Goal: Task Accomplishment & Management: Complete application form

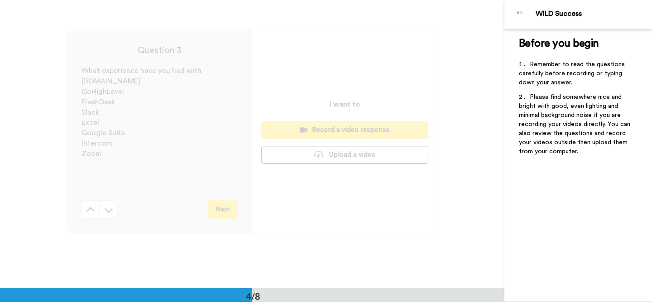
scroll to position [579, 0]
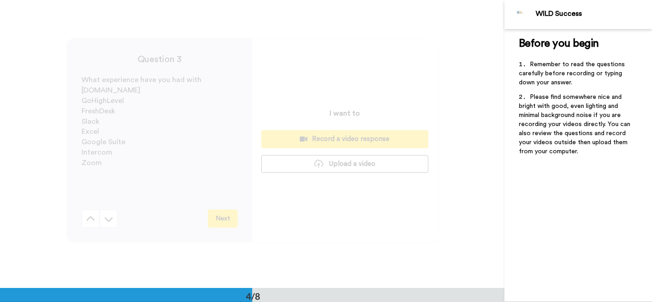
click at [94, 227] on button at bounding box center [91, 218] width 18 height 18
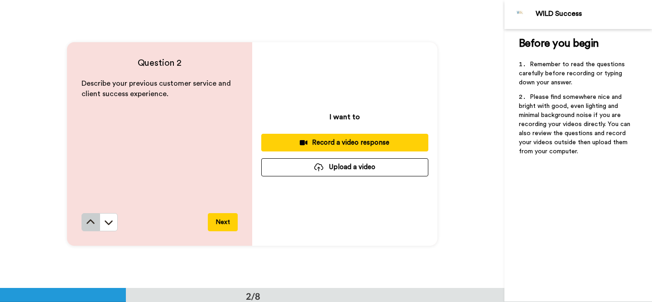
click at [94, 226] on icon at bounding box center [90, 221] width 9 height 9
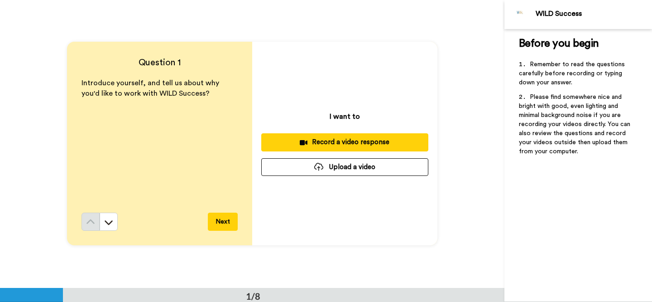
scroll to position [0, 0]
click at [348, 145] on div "Record a video response" at bounding box center [345, 143] width 153 height 10
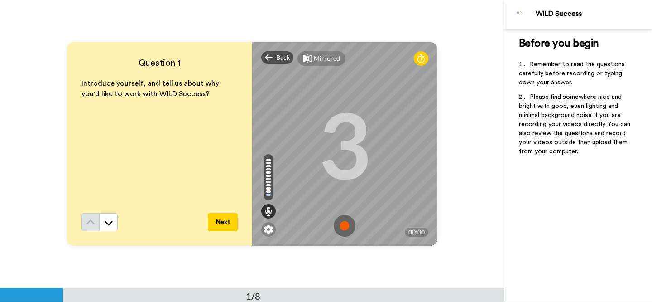
click at [345, 226] on img at bounding box center [345, 226] width 22 height 22
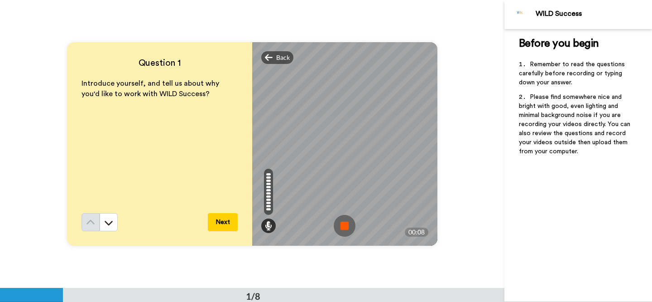
click at [345, 226] on img at bounding box center [345, 226] width 22 height 22
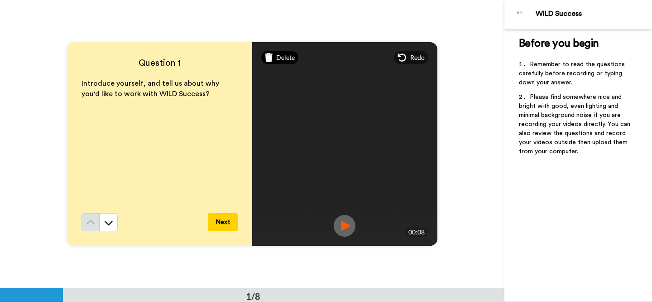
click at [282, 63] on div "Delete" at bounding box center [280, 57] width 38 height 13
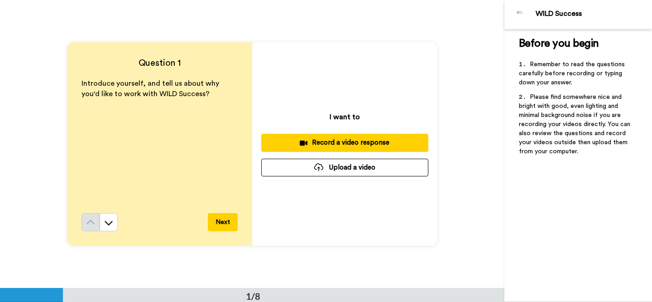
click at [346, 141] on div "Record a video response" at bounding box center [345, 143] width 153 height 10
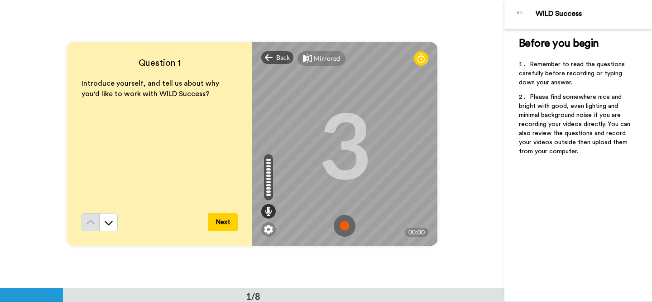
click at [345, 224] on img at bounding box center [345, 226] width 22 height 22
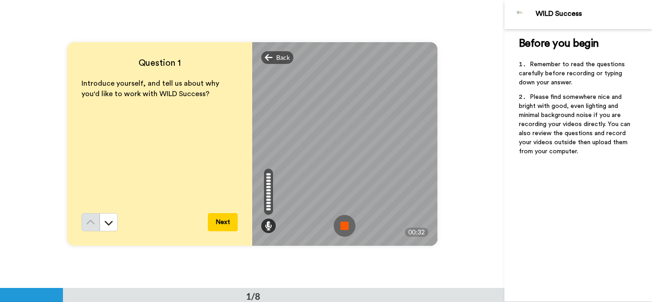
click at [345, 224] on img at bounding box center [345, 226] width 22 height 22
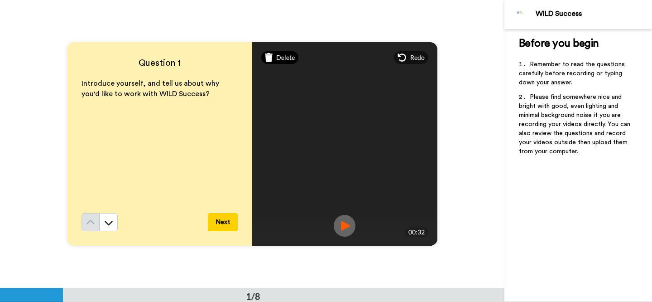
click at [279, 57] on span "Delete" at bounding box center [285, 57] width 19 height 9
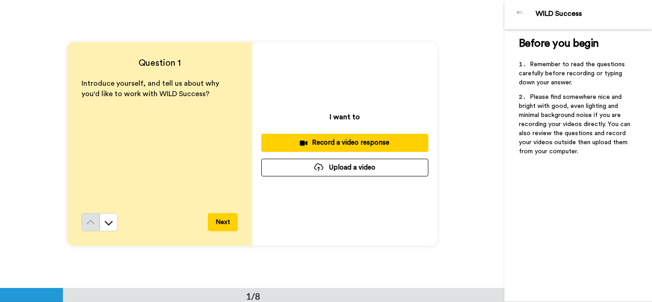
click at [344, 144] on div "Record a video response" at bounding box center [345, 143] width 153 height 10
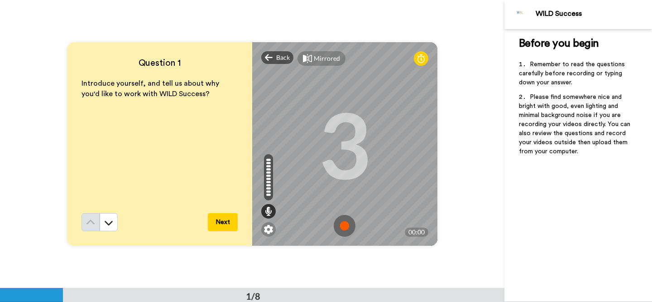
click at [345, 224] on img at bounding box center [345, 226] width 22 height 22
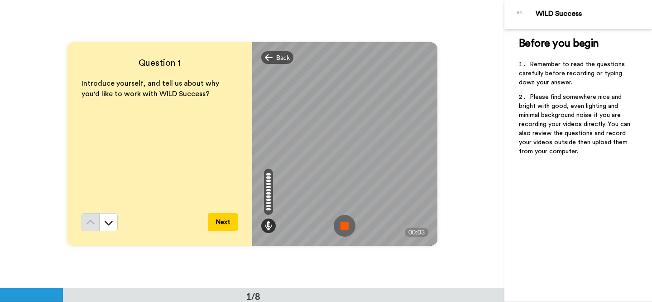
click at [345, 224] on img at bounding box center [345, 226] width 22 height 22
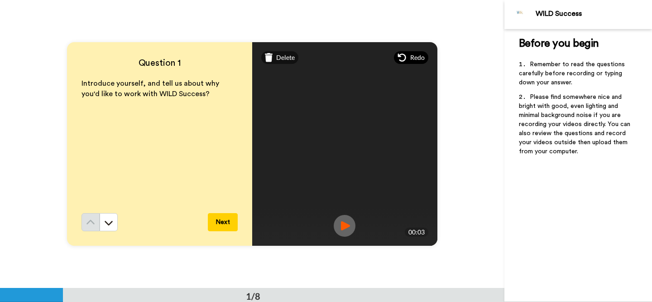
click at [408, 58] on div "Redo" at bounding box center [411, 57] width 34 height 13
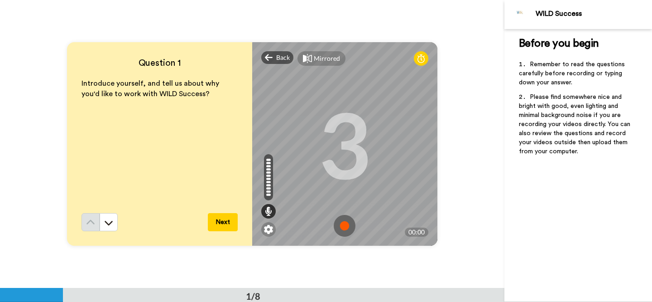
click at [345, 225] on img at bounding box center [345, 226] width 22 height 22
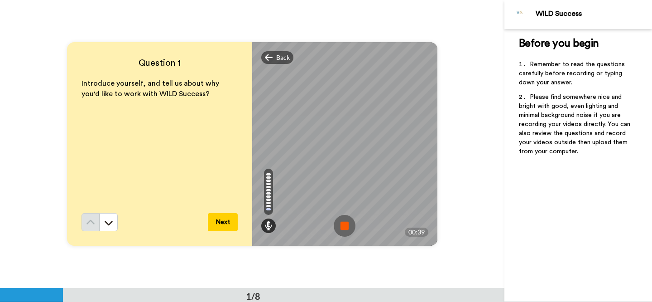
click at [345, 225] on img at bounding box center [345, 226] width 22 height 22
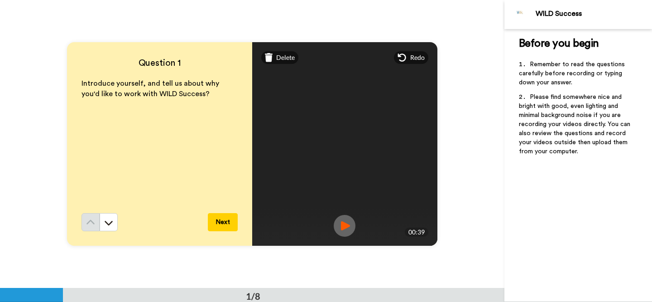
click at [345, 225] on img at bounding box center [345, 226] width 22 height 22
click at [411, 54] on span "Redo" at bounding box center [417, 57] width 14 height 9
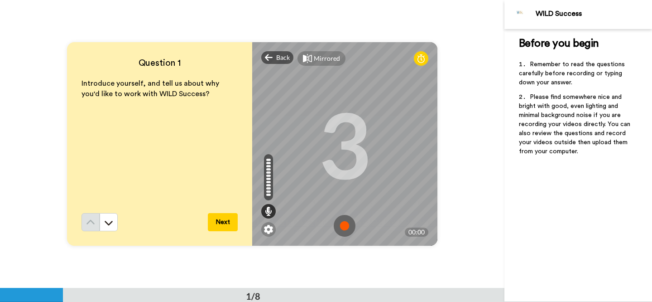
click at [344, 225] on img at bounding box center [345, 226] width 22 height 22
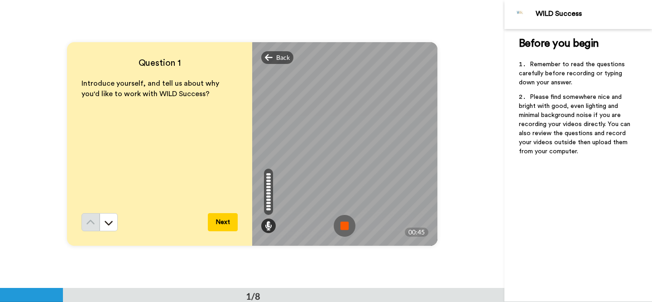
click at [344, 225] on img at bounding box center [345, 226] width 22 height 22
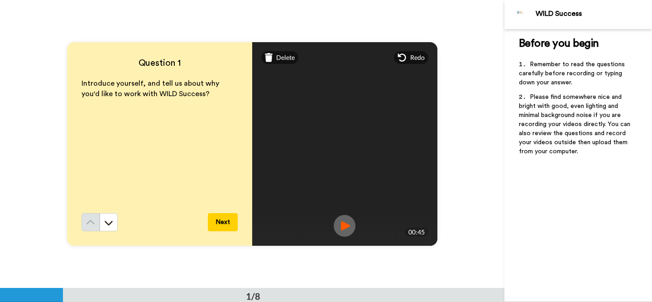
click at [344, 225] on img at bounding box center [345, 226] width 22 height 22
click at [226, 222] on button "Next" at bounding box center [223, 222] width 30 height 18
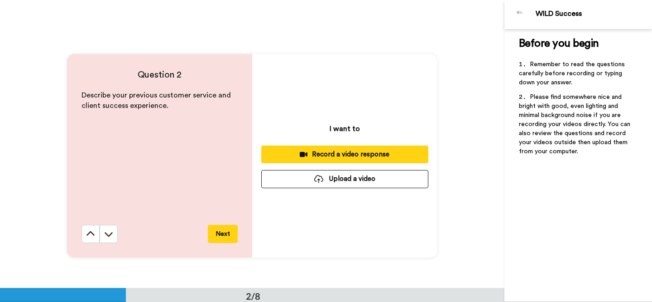
scroll to position [288, 0]
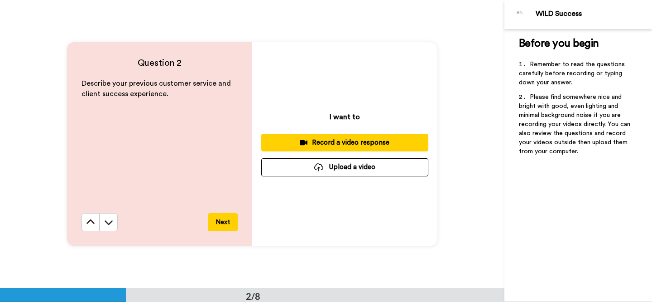
click at [333, 144] on div "Record a video response" at bounding box center [345, 143] width 153 height 10
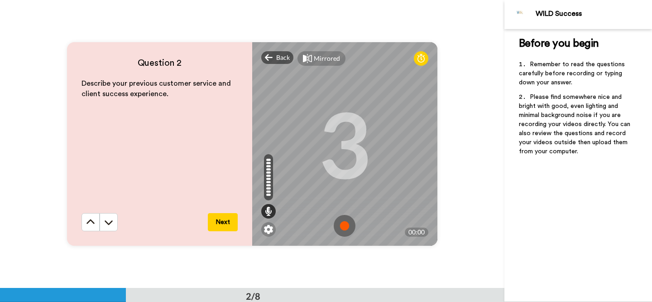
click at [347, 225] on img at bounding box center [345, 226] width 22 height 22
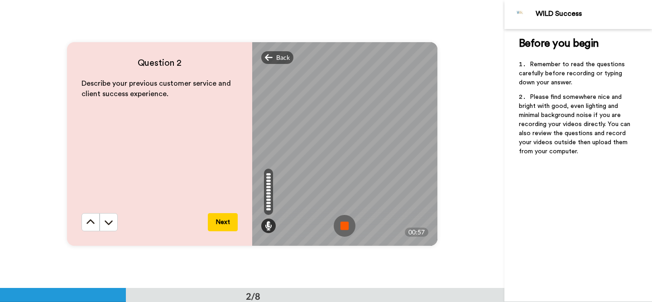
click at [347, 225] on img at bounding box center [345, 226] width 22 height 22
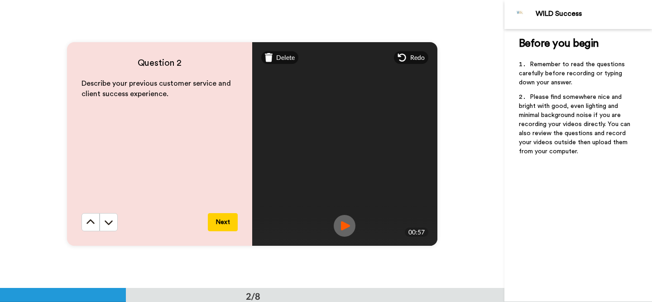
click at [342, 220] on img at bounding box center [345, 226] width 22 height 22
click at [279, 57] on span "Delete" at bounding box center [285, 57] width 19 height 9
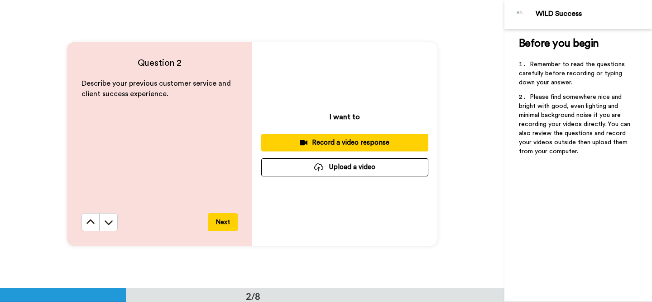
click at [332, 138] on div "Record a video response" at bounding box center [345, 143] width 153 height 10
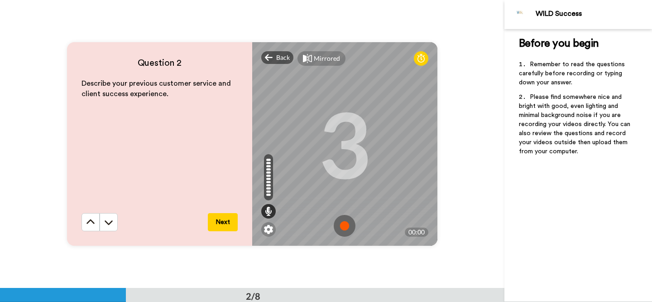
click at [342, 224] on img at bounding box center [345, 226] width 22 height 22
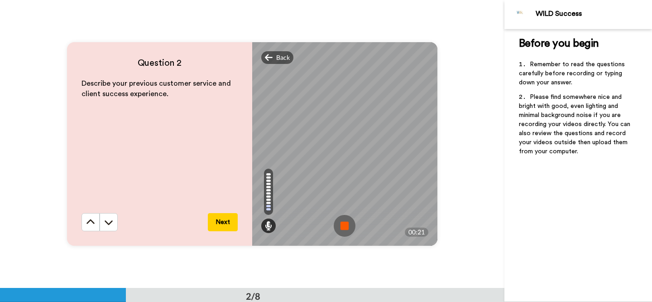
click at [342, 224] on img at bounding box center [345, 226] width 22 height 22
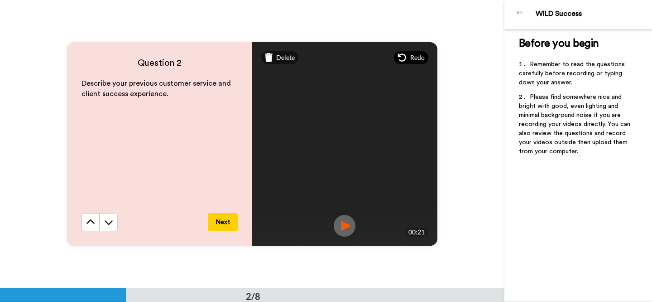
click at [410, 62] on div "Redo" at bounding box center [411, 57] width 34 height 13
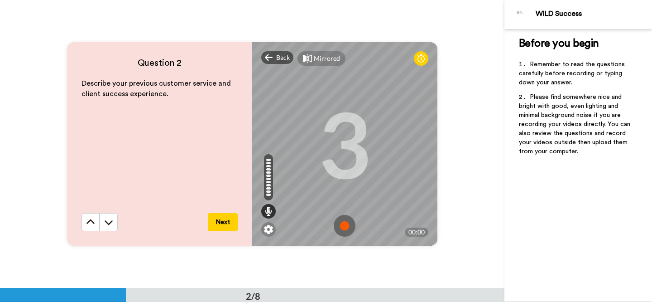
click at [346, 224] on img at bounding box center [345, 226] width 22 height 22
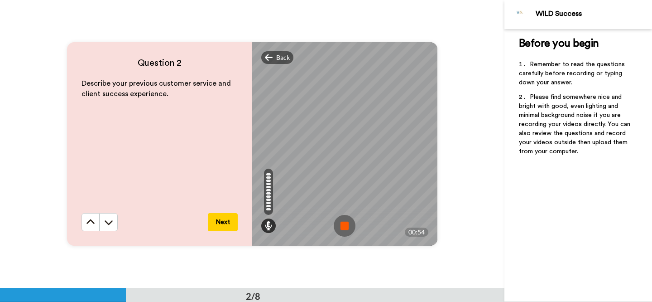
click at [346, 224] on img at bounding box center [345, 226] width 22 height 22
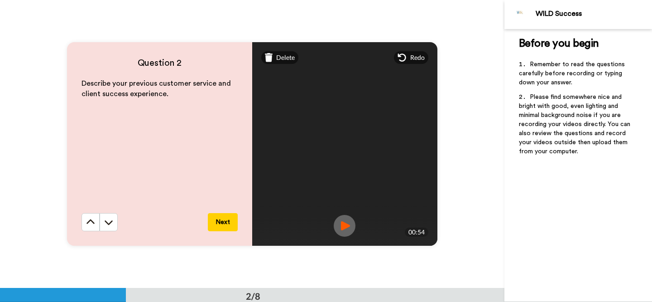
click at [346, 224] on img at bounding box center [345, 226] width 22 height 22
click at [225, 218] on button "Next" at bounding box center [223, 222] width 30 height 18
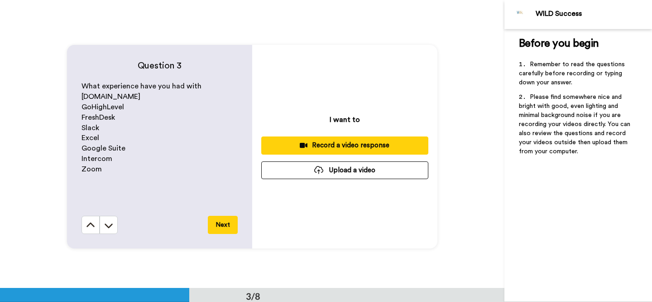
scroll to position [576, 0]
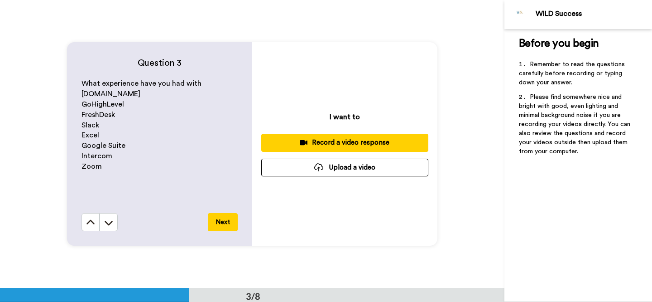
click at [364, 140] on div "Record a video response" at bounding box center [345, 143] width 153 height 10
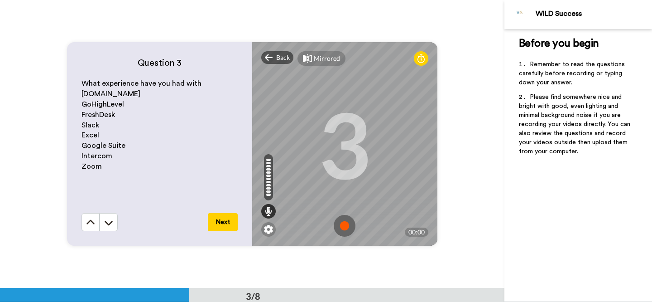
click at [345, 225] on img at bounding box center [345, 226] width 22 height 22
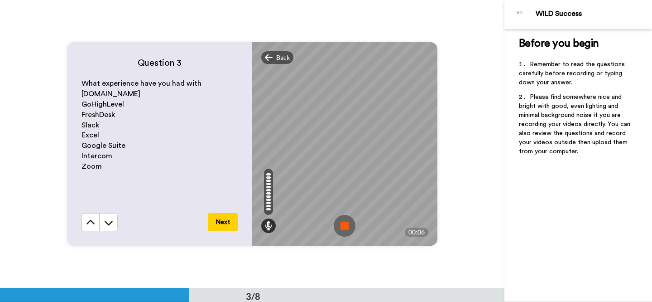
click at [345, 225] on img at bounding box center [345, 226] width 22 height 22
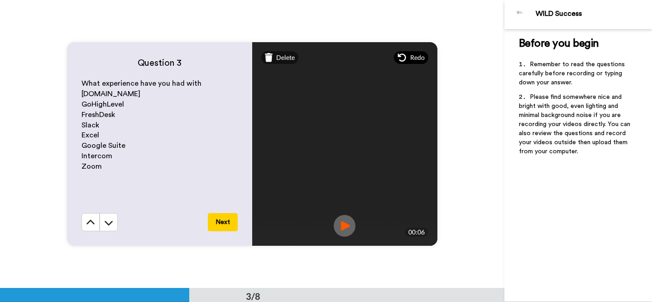
click at [415, 55] on span "Redo" at bounding box center [417, 57] width 14 height 9
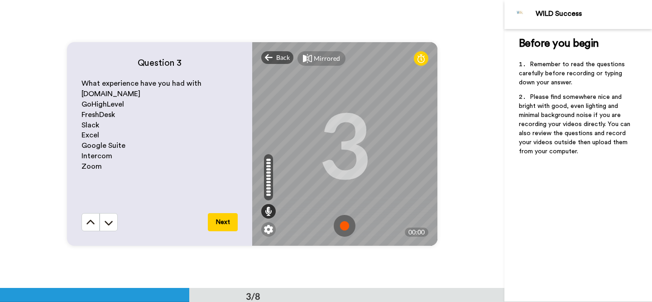
click at [346, 226] on img at bounding box center [345, 226] width 22 height 22
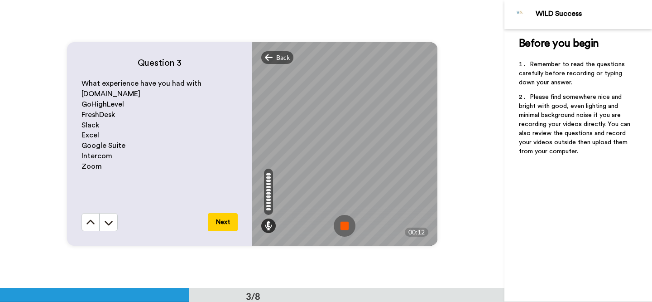
click at [346, 226] on img at bounding box center [345, 226] width 22 height 22
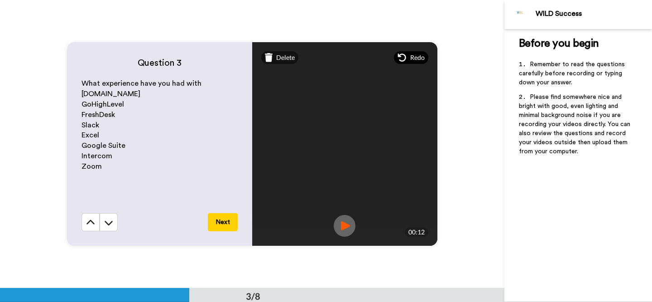
click at [405, 59] on icon at bounding box center [402, 57] width 8 height 8
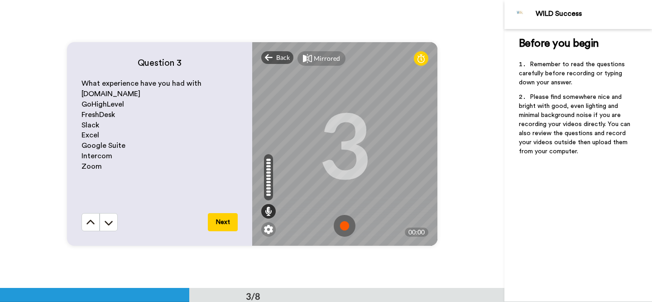
click at [344, 223] on img at bounding box center [345, 226] width 22 height 22
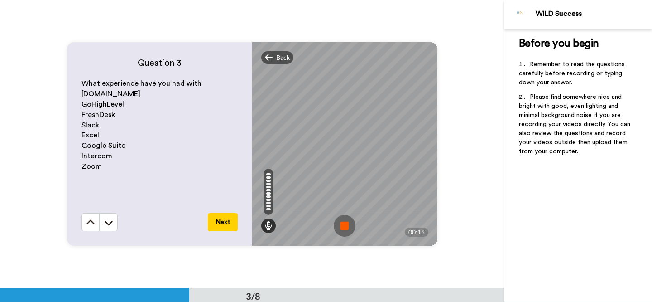
click at [344, 223] on img at bounding box center [345, 226] width 22 height 22
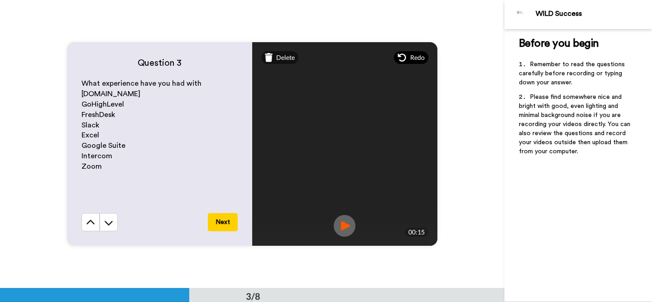
click at [417, 57] on span "Redo" at bounding box center [417, 57] width 14 height 9
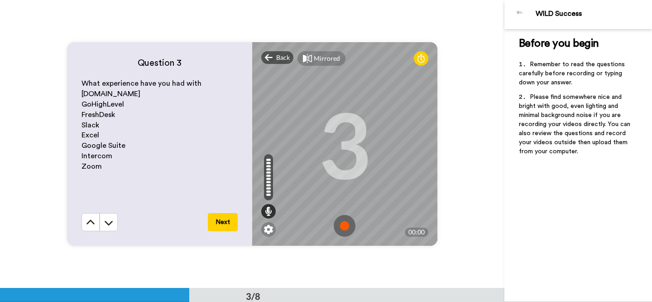
click at [345, 223] on img at bounding box center [345, 226] width 22 height 22
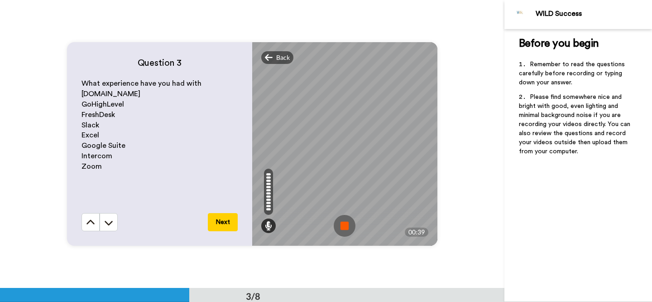
click at [345, 223] on img at bounding box center [345, 226] width 22 height 22
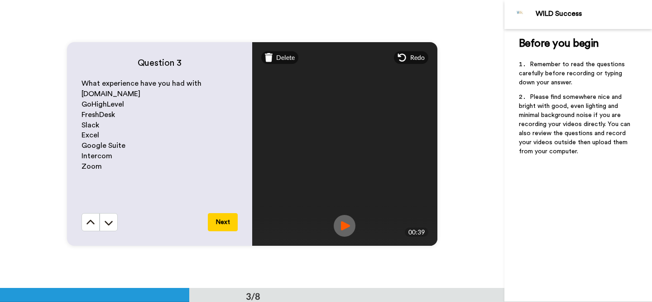
click at [345, 223] on img at bounding box center [345, 226] width 22 height 22
click at [228, 226] on button "Next" at bounding box center [223, 222] width 30 height 18
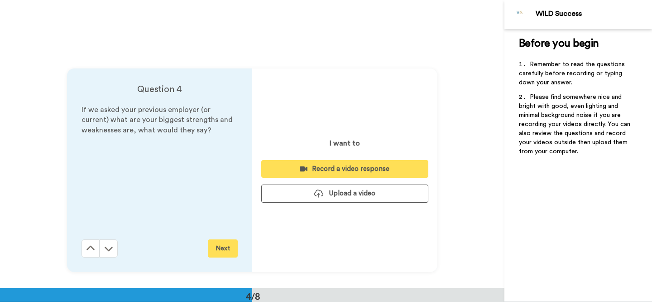
scroll to position [864, 0]
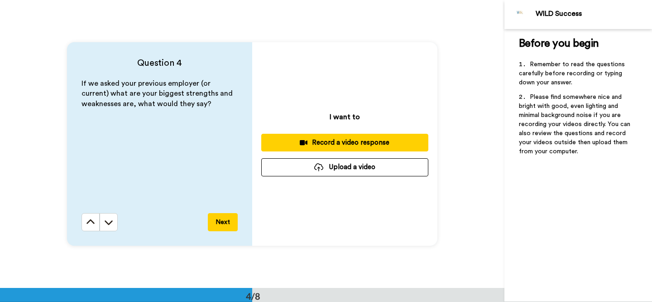
click at [336, 145] on div "Record a video response" at bounding box center [345, 143] width 153 height 10
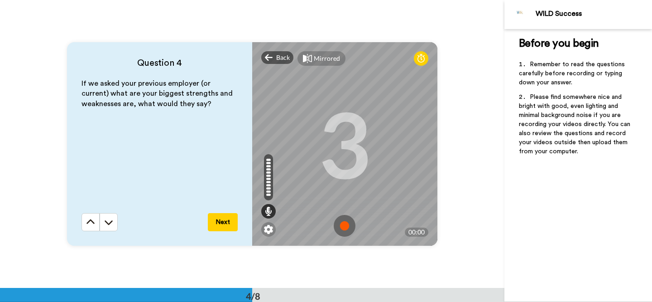
click at [346, 225] on img at bounding box center [345, 226] width 22 height 22
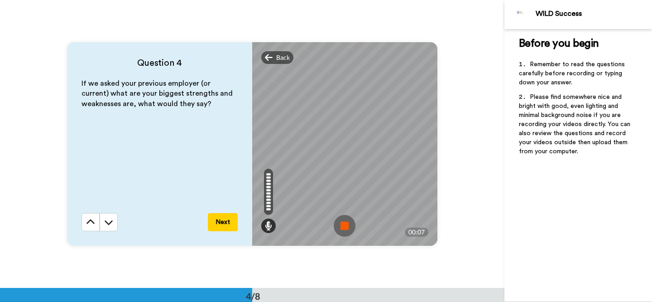
click at [346, 225] on img at bounding box center [345, 226] width 22 height 22
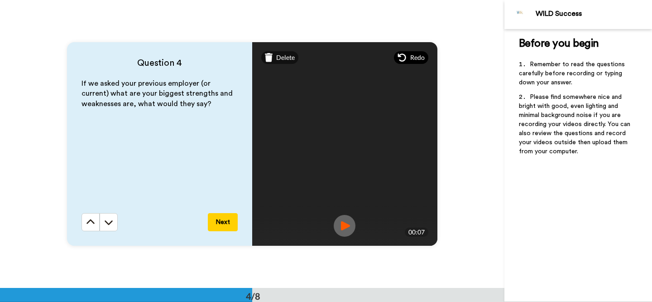
click at [409, 55] on div "Redo" at bounding box center [411, 57] width 34 height 13
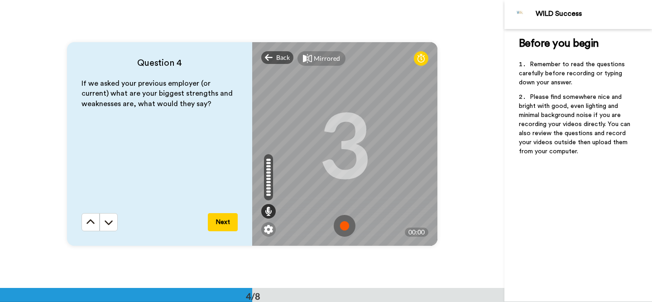
click at [347, 224] on img at bounding box center [345, 226] width 22 height 22
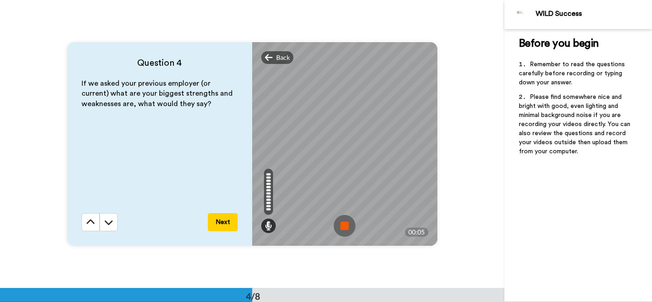
click at [347, 224] on img at bounding box center [345, 226] width 22 height 22
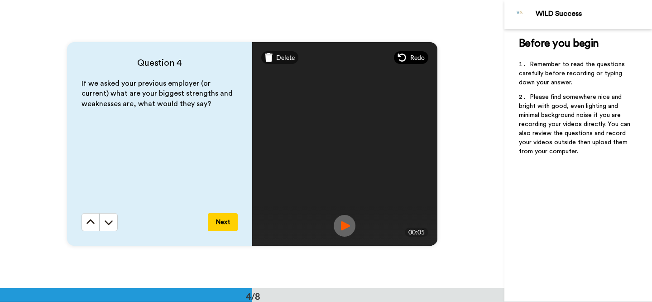
click at [414, 63] on div "Redo" at bounding box center [411, 57] width 34 height 13
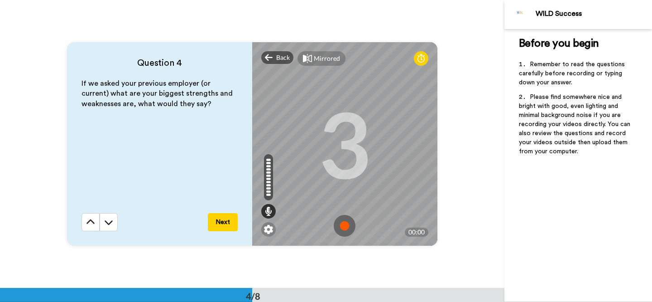
click at [346, 227] on img at bounding box center [345, 226] width 22 height 22
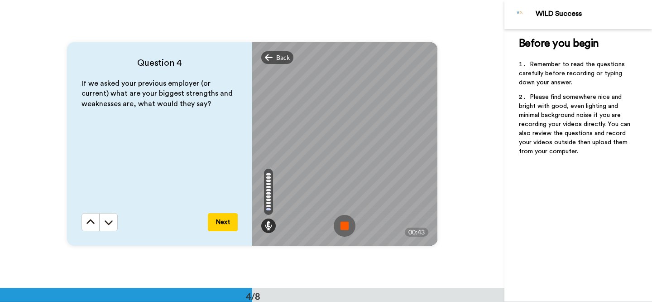
click at [346, 227] on img at bounding box center [345, 226] width 22 height 22
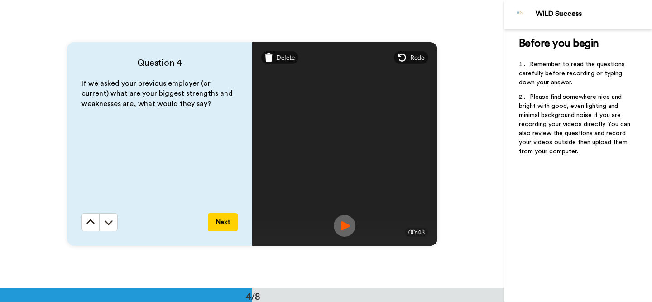
click at [346, 227] on img at bounding box center [345, 226] width 22 height 22
click at [219, 219] on button "Next" at bounding box center [223, 222] width 30 height 18
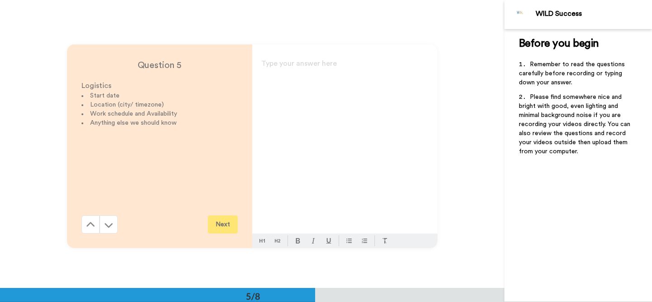
scroll to position [1152, 0]
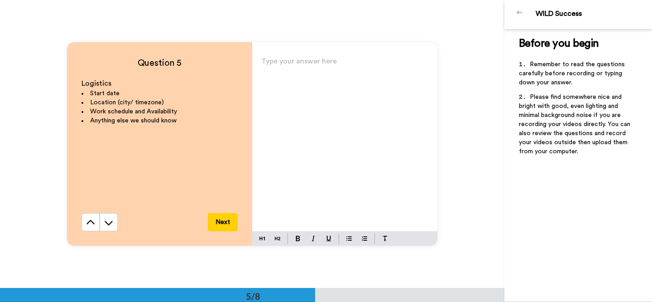
click at [299, 76] on div "Type your answer here ﻿" at bounding box center [344, 143] width 185 height 176
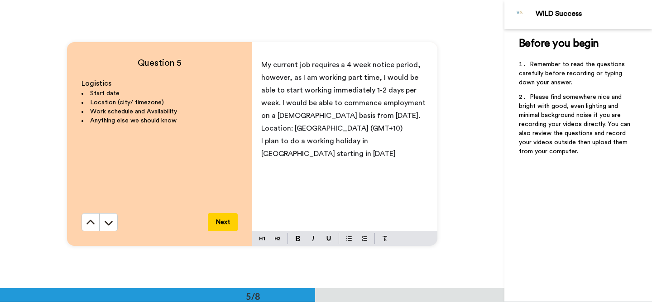
click at [258, 141] on div "My current job requires a 4 week notice period, however, as I am working part t…" at bounding box center [344, 143] width 185 height 176
click at [313, 154] on p "I plan to do a working holiday in [GEOGRAPHIC_DATA] starting in [DATE]" at bounding box center [344, 147] width 167 height 25
click at [278, 154] on span "I plan to do a working holiday in [GEOGRAPHIC_DATA] from [DATE]-[DATE]" at bounding box center [332, 147] width 142 height 20
click at [281, 154] on span "I plan to do a working holiday in [GEOGRAPHIC_DATA] from [DATE] -[DATE]" at bounding box center [333, 147] width 144 height 20
click at [367, 153] on p "I plan to do a working holiday in [GEOGRAPHIC_DATA] from [DATE] - [DATE]" at bounding box center [344, 147] width 167 height 25
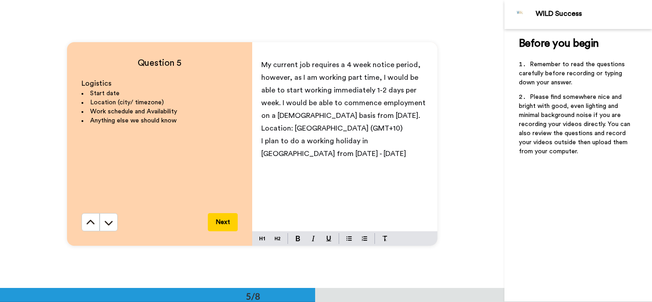
click at [282, 155] on span "I plan to do a working holiday in [GEOGRAPHIC_DATA] from [DATE] - [DATE]" at bounding box center [333, 147] width 145 height 20
click at [349, 154] on p "I plan to do a working holiday in [GEOGRAPHIC_DATA] from [DATE] to [DATE]" at bounding box center [344, 147] width 167 height 25
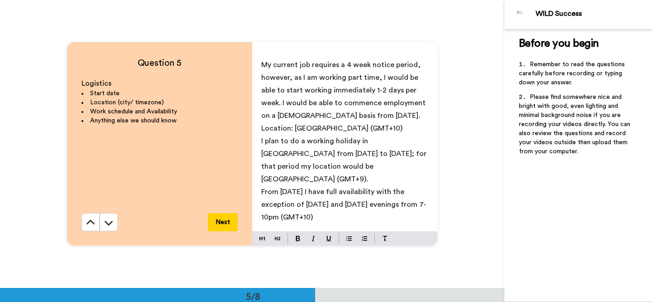
click at [372, 130] on p "Location: [GEOGRAPHIC_DATA] (GMT+10)" at bounding box center [344, 128] width 167 height 13
click at [343, 207] on p "From [DATE] I have full availability with the exception of [DATE] and [DATE] ev…" at bounding box center [344, 204] width 167 height 38
click at [345, 205] on span "From [DATE] I have full availability with the exception of [DATE] and [DATE] ev…" at bounding box center [343, 204] width 165 height 33
click at [418, 209] on p "From [DATE] I have full availability with the exception of [DATE] and [DATE] ev…" at bounding box center [344, 204] width 167 height 38
click at [459, 216] on div "Question 5 Logistics Start date Location (city/ timezone) Work schedule and Ava…" at bounding box center [252, 144] width 505 height 288
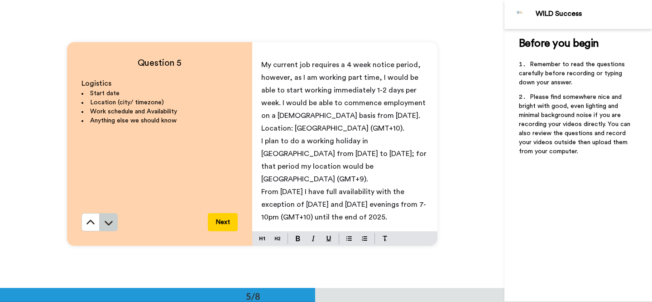
click at [110, 225] on icon at bounding box center [108, 222] width 9 height 9
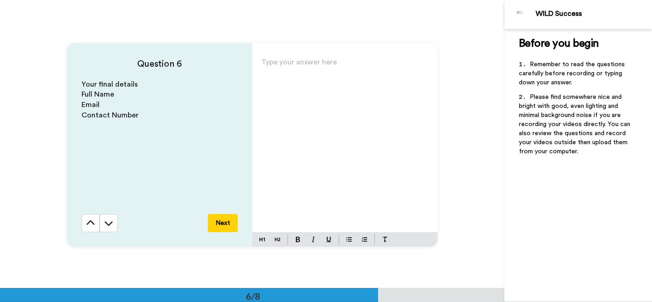
scroll to position [1440, 0]
click at [94, 225] on icon at bounding box center [90, 221] width 9 height 9
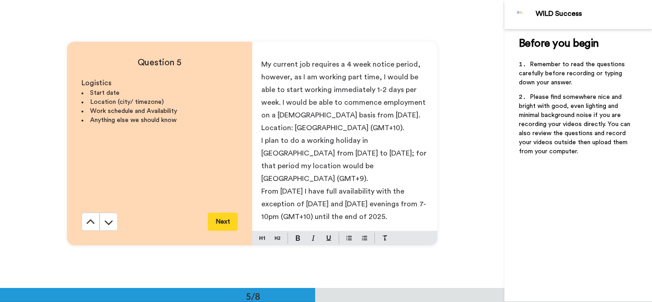
scroll to position [1152, 0]
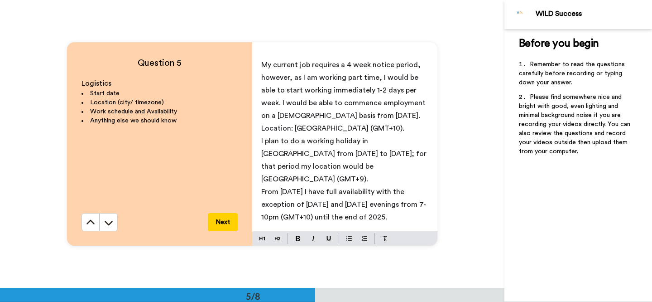
click at [319, 224] on div "My current job requires a 4 week notice period, however, as I am working part t…" at bounding box center [344, 143] width 185 height 176
click at [219, 222] on button "Next" at bounding box center [223, 222] width 30 height 18
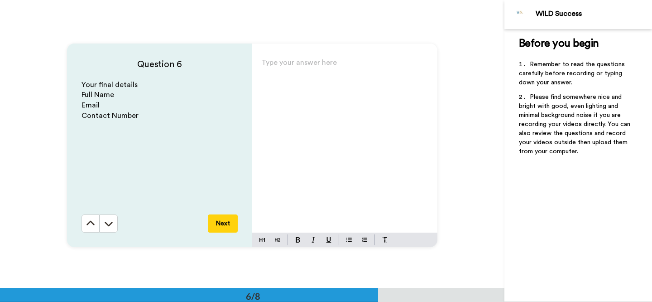
scroll to position [1440, 0]
click at [332, 95] on div "Type your answer here ﻿" at bounding box center [344, 143] width 185 height 176
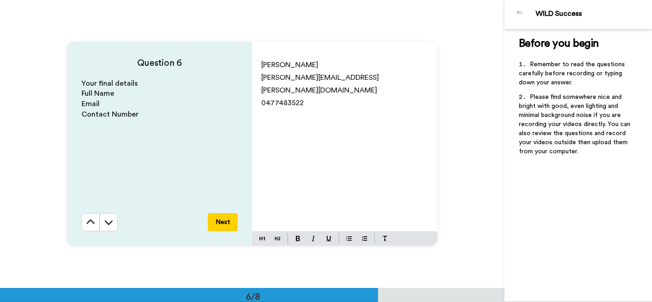
click at [226, 220] on button "Next" at bounding box center [223, 222] width 30 height 18
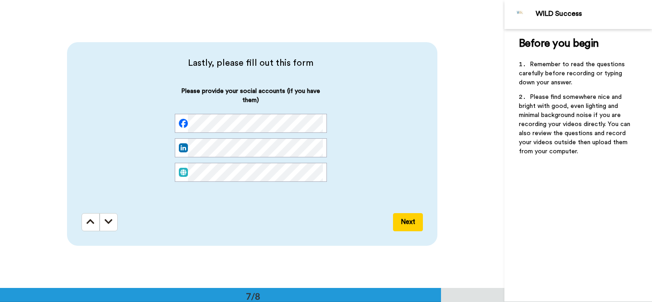
scroll to position [0, 0]
click at [371, 140] on div "Please provide your social accounts (if you have them)" at bounding box center [251, 142] width 339 height 110
click at [415, 154] on div "Please provide your social accounts (if you have them)" at bounding box center [251, 142] width 339 height 110
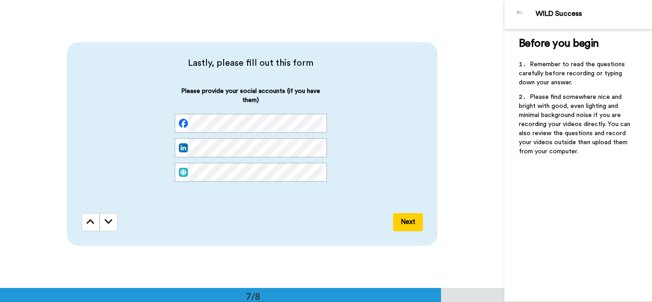
click at [404, 220] on button "Next" at bounding box center [408, 222] width 30 height 18
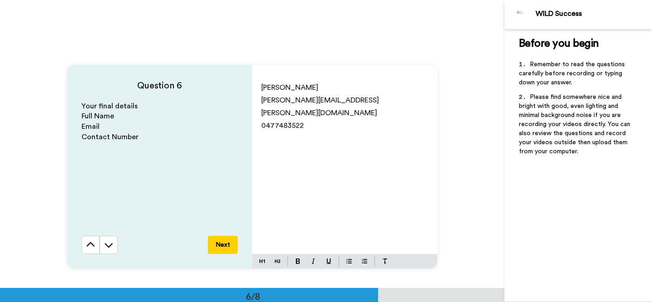
scroll to position [1404, 0]
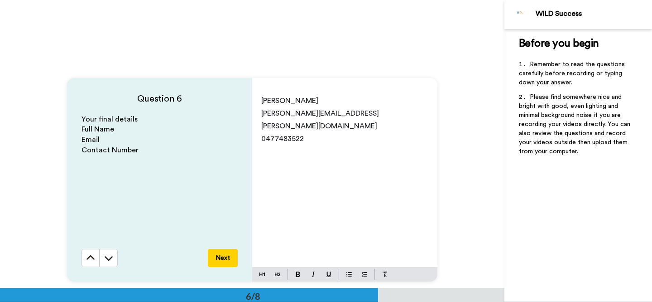
click at [344, 184] on div "Julia Slater-Allan [EMAIL_ADDRESS][PERSON_NAME][DOMAIN_NAME] 0477483522" at bounding box center [344, 179] width 185 height 176
click at [278, 135] on span "0477483522" at bounding box center [282, 138] width 43 height 7
click at [291, 135] on span "0477 483522" at bounding box center [283, 138] width 45 height 7
click at [334, 153] on div "Julia Slater-Allan [EMAIL_ADDRESS][PERSON_NAME][DOMAIN_NAME] 0477 483 522" at bounding box center [344, 179] width 185 height 176
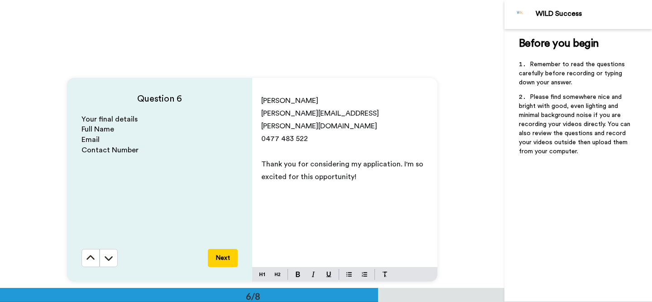
click at [428, 190] on div "Julia Slater-Allan [EMAIL_ADDRESS][PERSON_NAME][DOMAIN_NAME] 0477 483 522 ﻿ Tha…" at bounding box center [344, 179] width 185 height 176
click at [222, 257] on button "Next" at bounding box center [223, 258] width 30 height 18
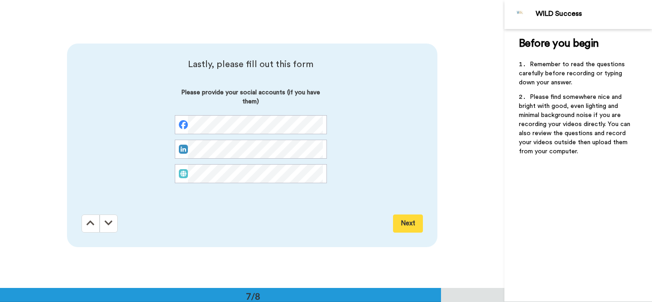
scroll to position [1727, 0]
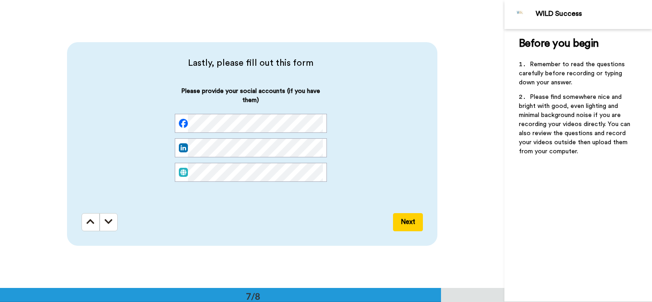
click at [402, 224] on button "Next" at bounding box center [408, 222] width 30 height 18
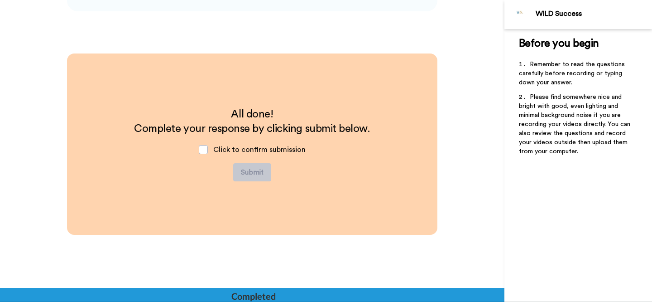
scroll to position [1962, 0]
click at [206, 150] on span at bounding box center [203, 149] width 9 height 9
click at [253, 169] on button "Submit" at bounding box center [252, 172] width 38 height 18
